Goal: Task Accomplishment & Management: Use online tool/utility

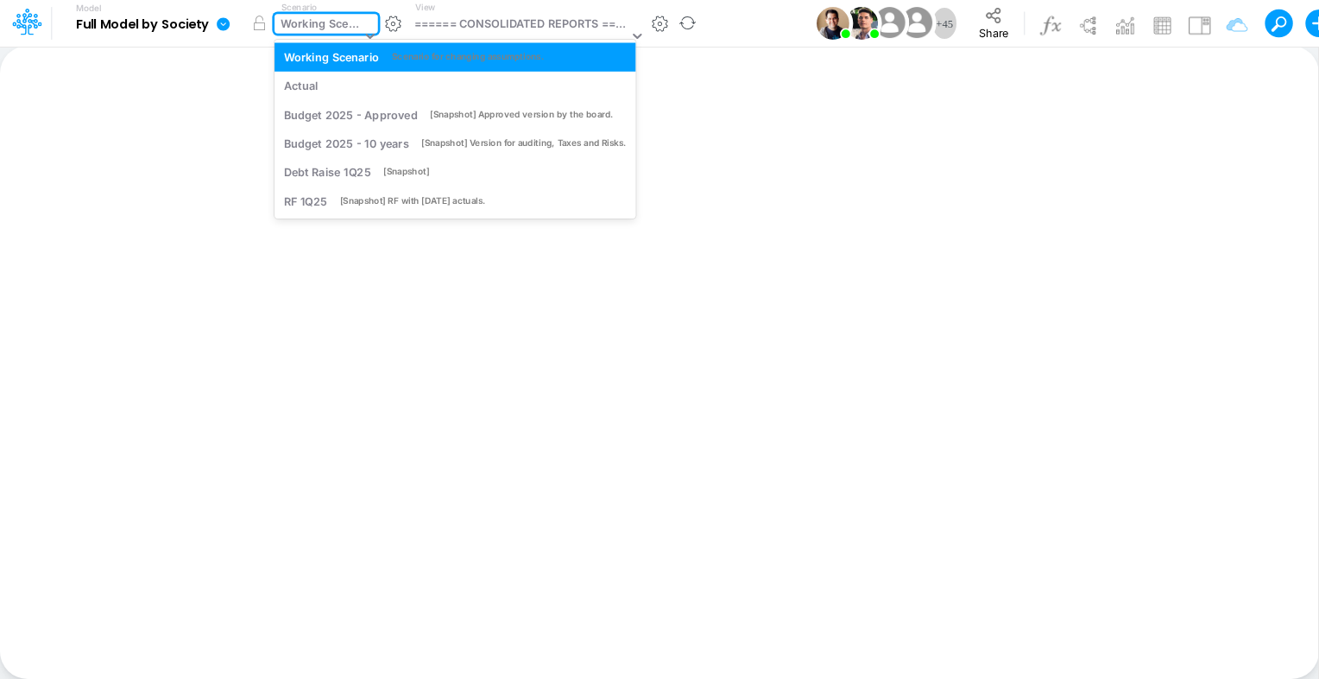
click at [321, 26] on div "Working Scenario" at bounding box center [321, 26] width 80 height 20
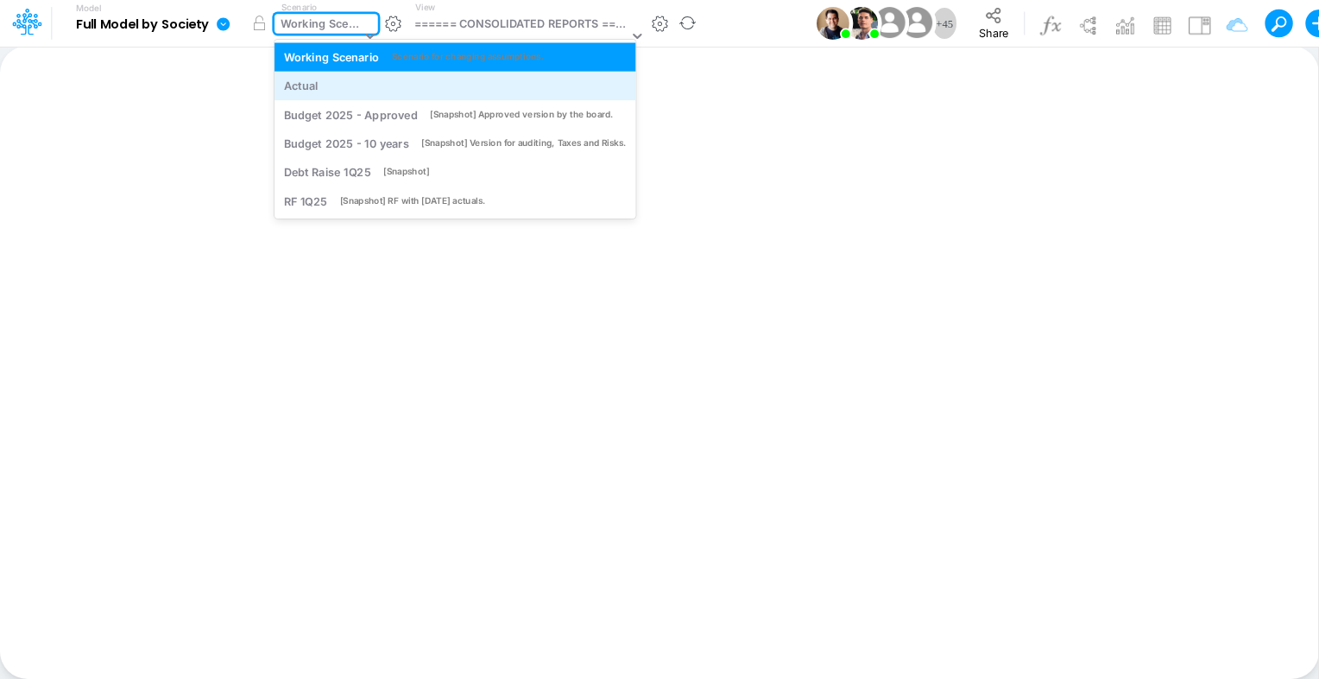
click at [321, 88] on div "Actual" at bounding box center [455, 86] width 343 height 16
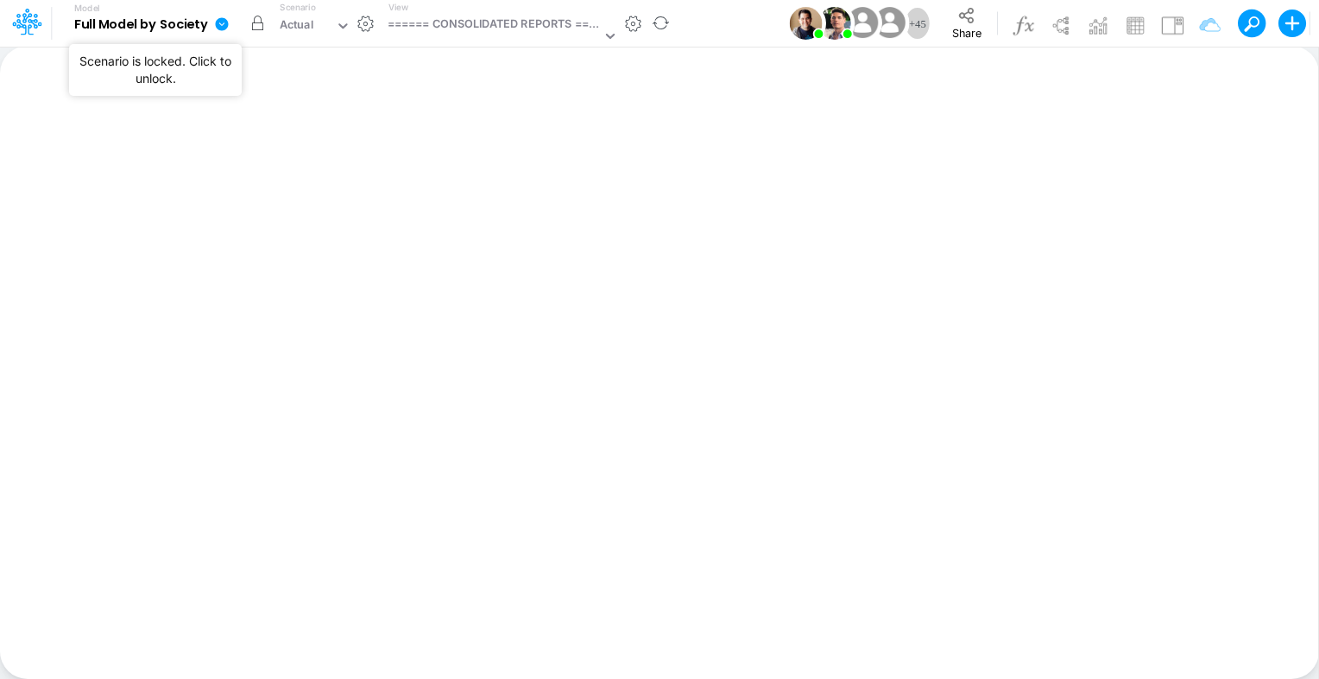
click at [256, 21] on button "button" at bounding box center [257, 23] width 31 height 31
